Goal: Task Accomplishment & Management: Manage account settings

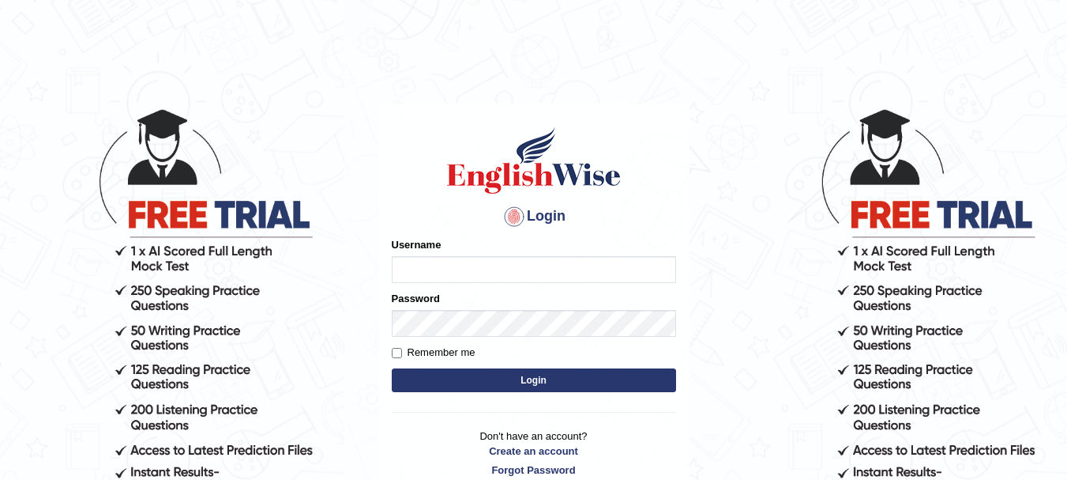
type input "artimuna"
click at [480, 375] on button "Login" at bounding box center [534, 380] width 284 height 24
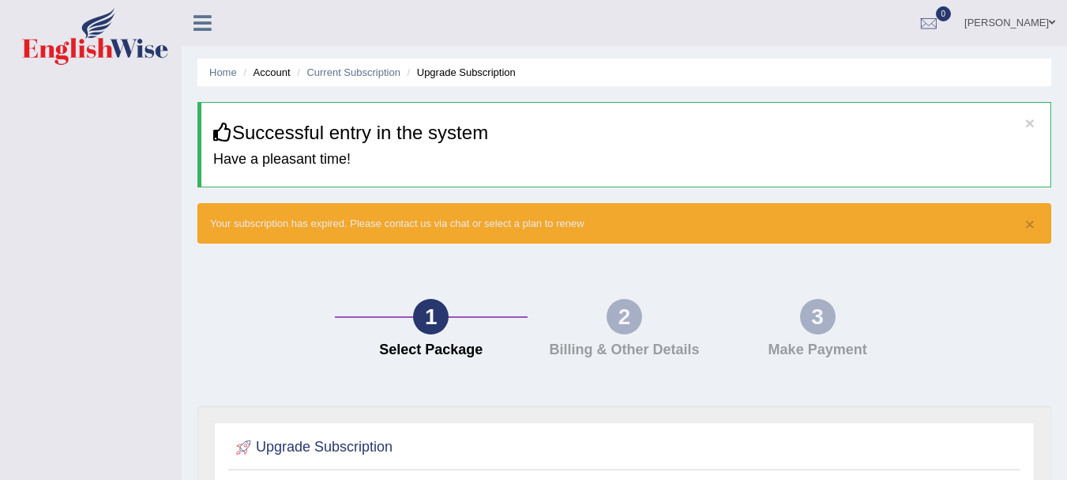
click at [337, 360] on div "1 Select Package" at bounding box center [432, 332] width 194 height 67
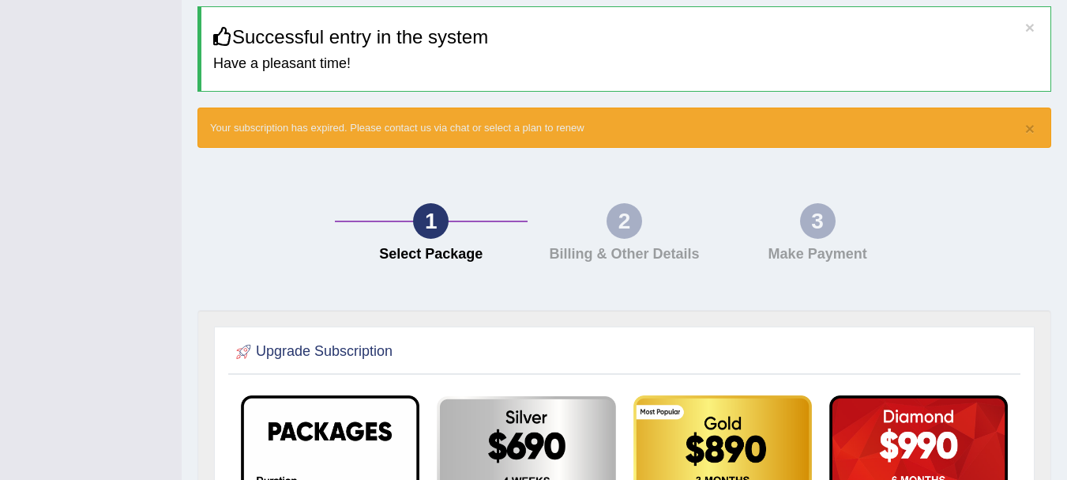
scroll to position [29, 0]
